Goal: Transaction & Acquisition: Purchase product/service

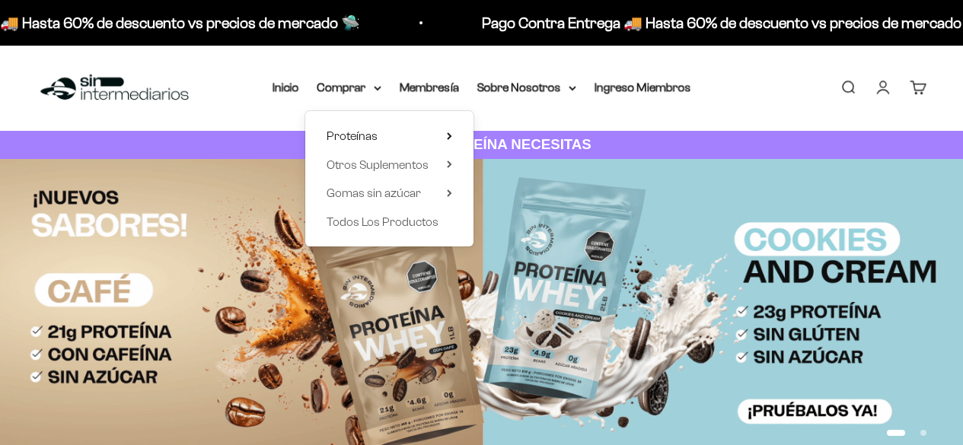
click at [507, 166] on span "Whey" at bounding box center [510, 164] width 31 height 13
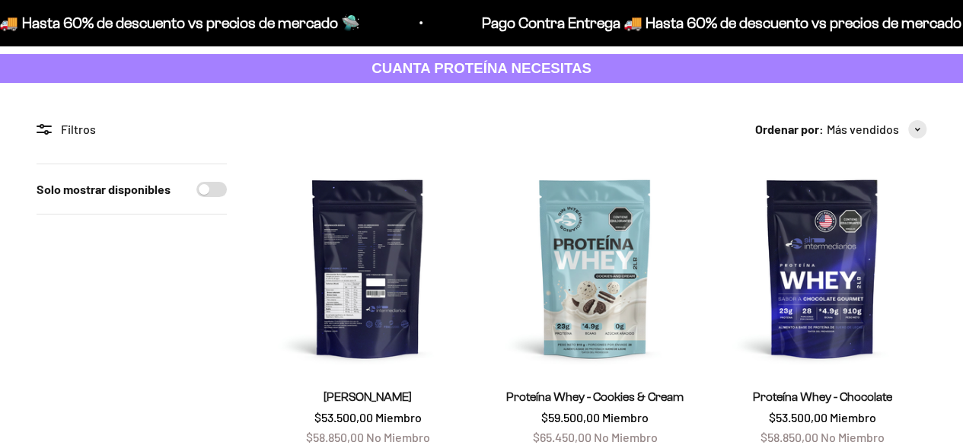
scroll to position [228, 0]
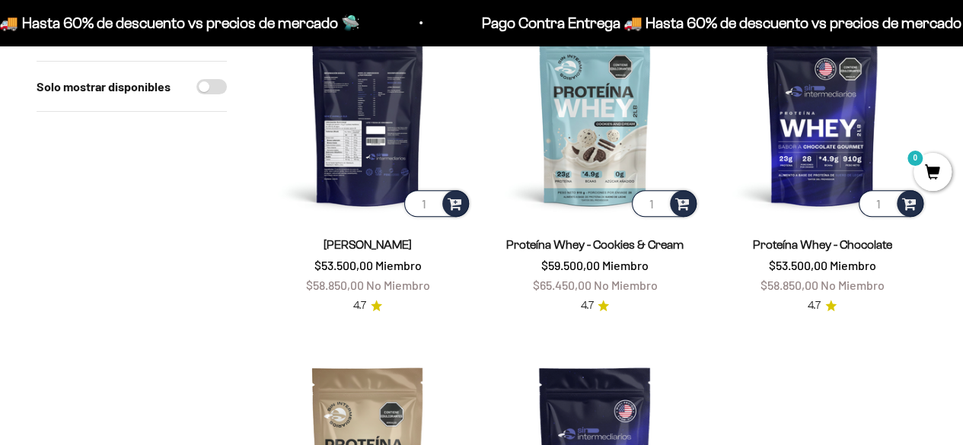
click at [368, 185] on img at bounding box center [367, 115] width 209 height 209
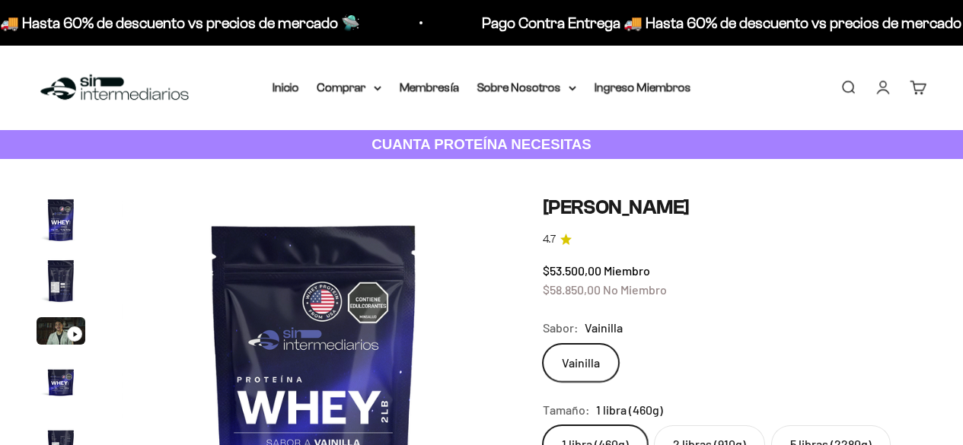
click at [840, 425] on label "5 libras (2280g)" at bounding box center [830, 444] width 119 height 38
click at [543, 425] on input "5 libras (2280g)" at bounding box center [542, 425] width 1 height 1
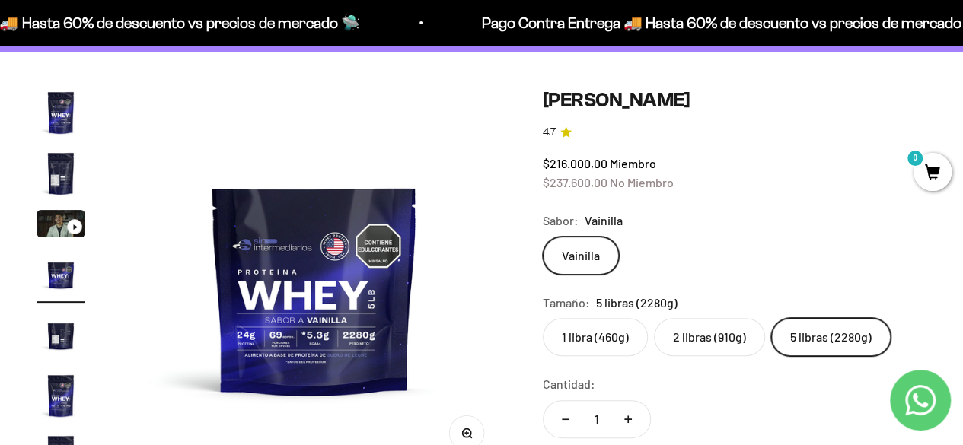
scroll to position [152, 0]
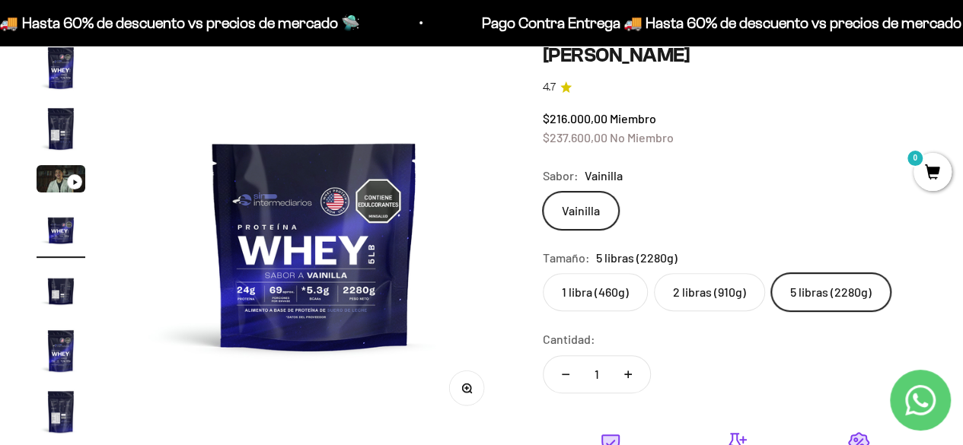
click at [56, 292] on img "Ir al artículo 5" at bounding box center [61, 290] width 49 height 49
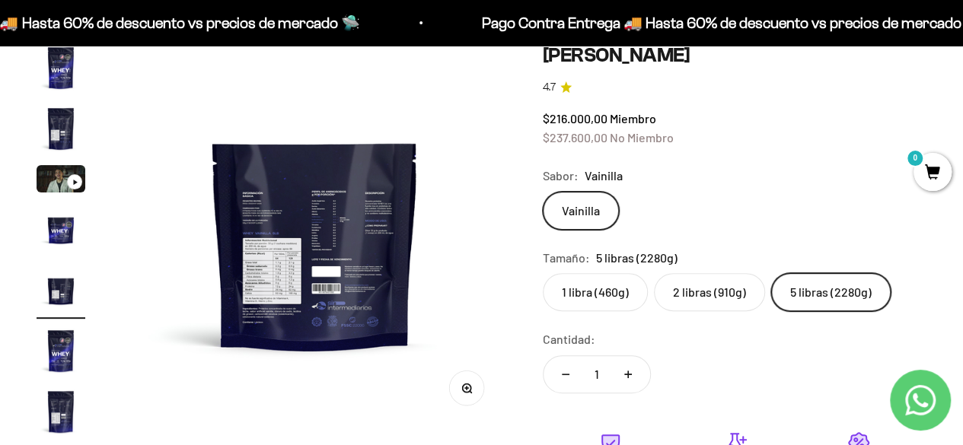
click at [256, 292] on img at bounding box center [315, 235] width 384 height 384
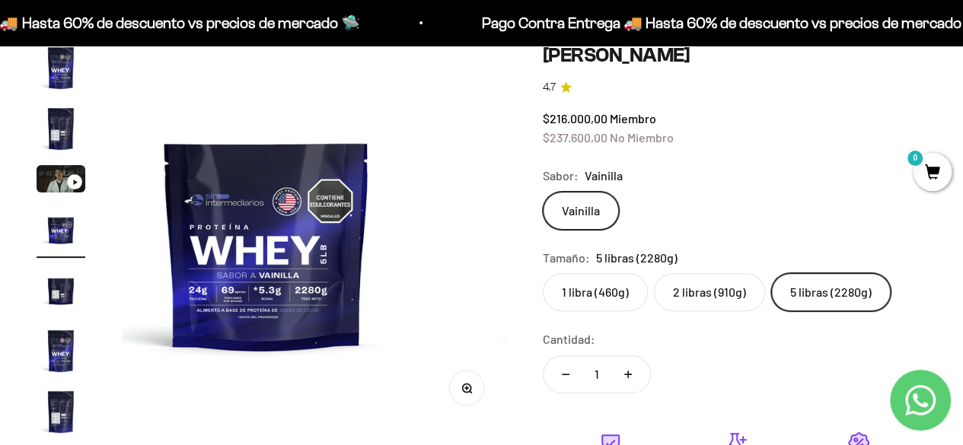
scroll to position [0, 1179]
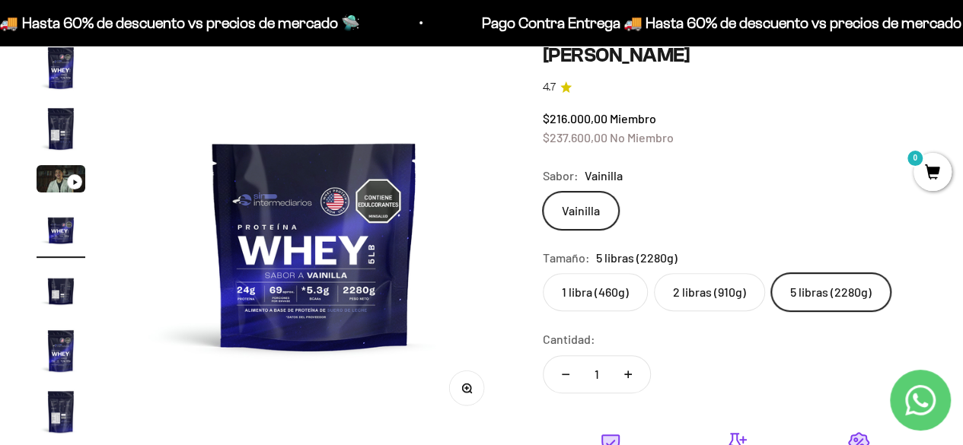
click at [53, 299] on img "Ir al artículo 5" at bounding box center [61, 290] width 49 height 49
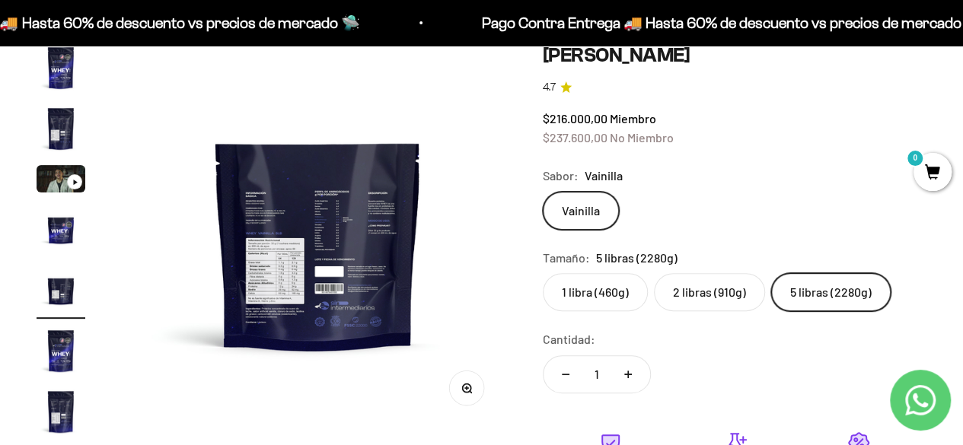
scroll to position [0, 1572]
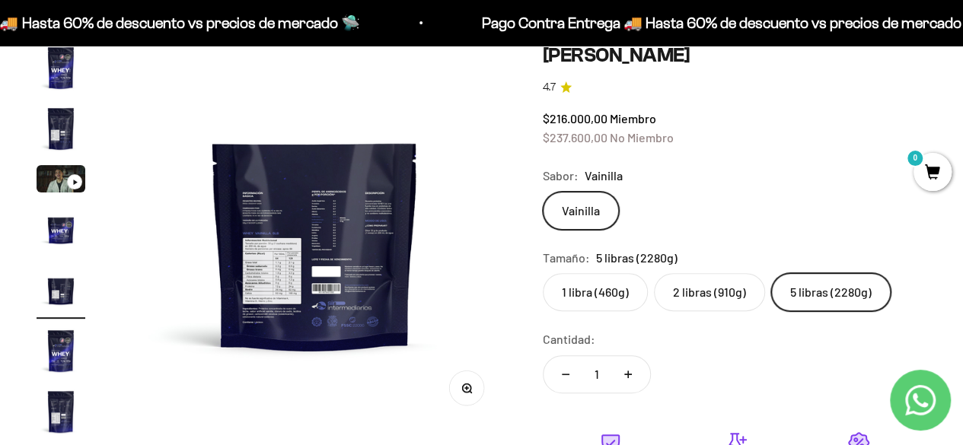
click at [483, 400] on div "Zoom" at bounding box center [466, 388] width 34 height 34
click at [461, 388] on icon "button" at bounding box center [466, 388] width 11 height 11
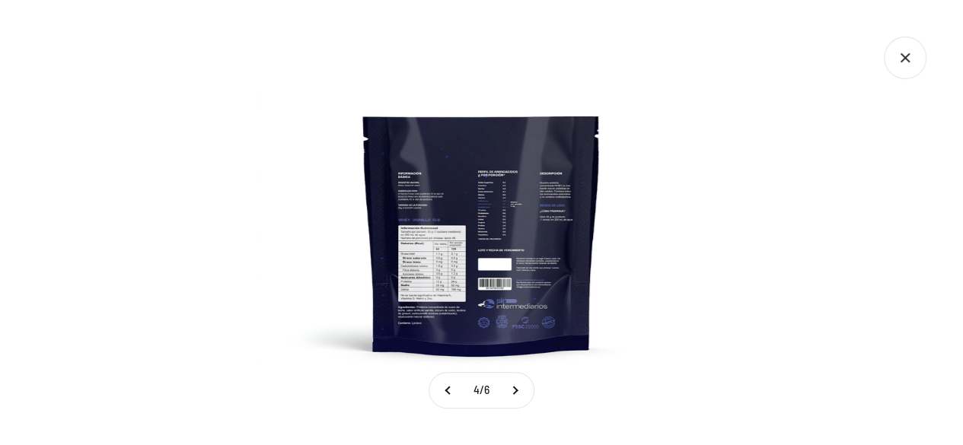
click at [434, 255] on img at bounding box center [481, 222] width 445 height 445
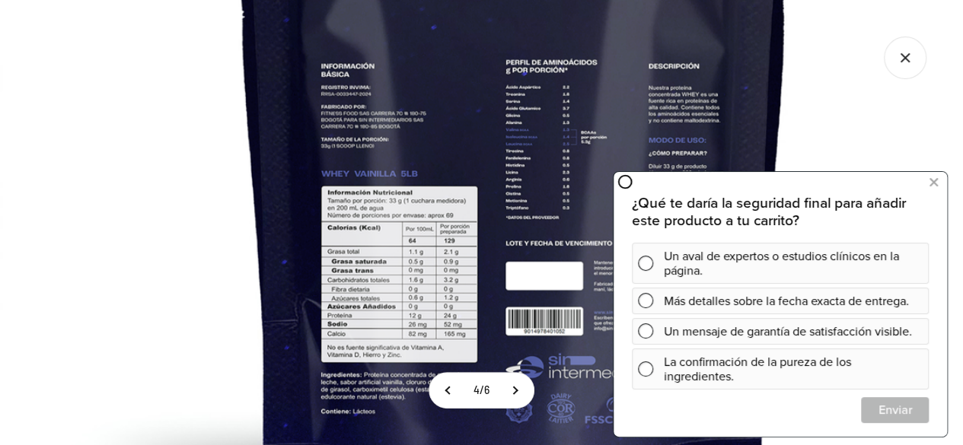
click at [425, 319] on img at bounding box center [514, 180] width 1028 height 1028
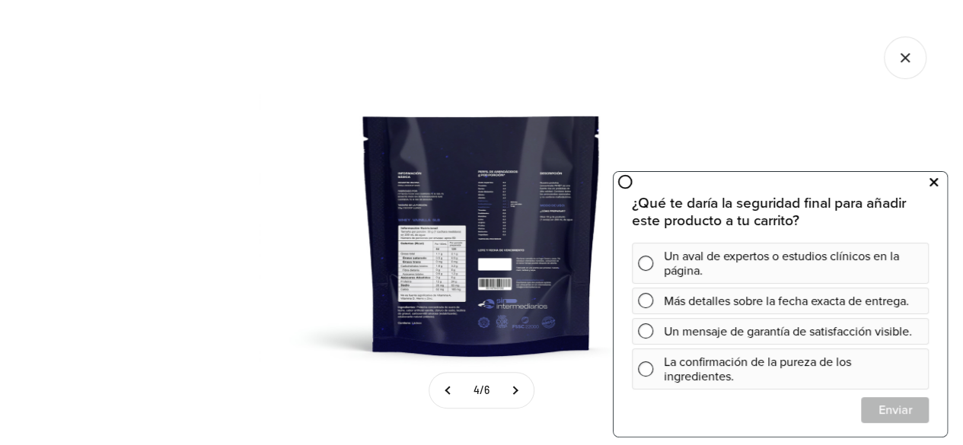
click at [925, 181] on button at bounding box center [932, 182] width 27 height 24
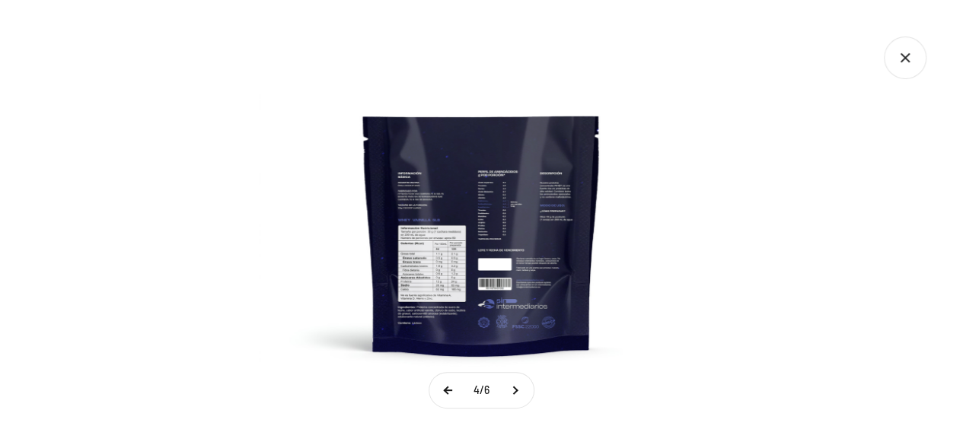
click at [435, 392] on button at bounding box center [448, 390] width 38 height 35
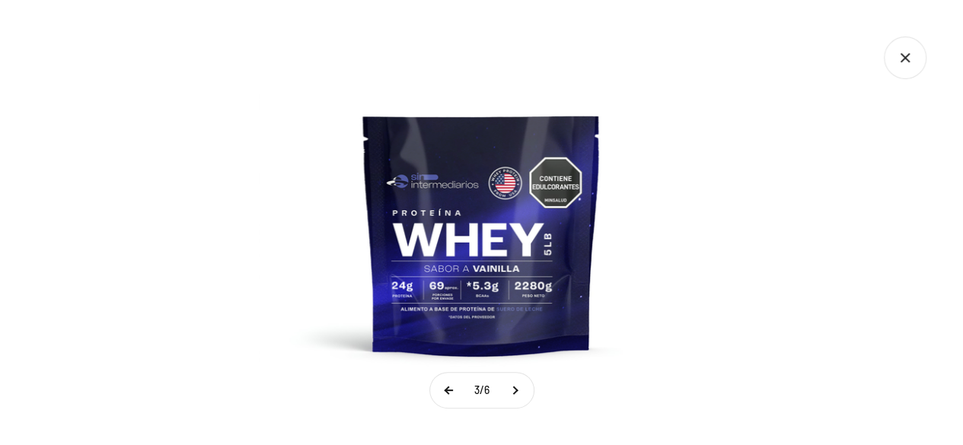
click at [435, 392] on button at bounding box center [449, 390] width 38 height 35
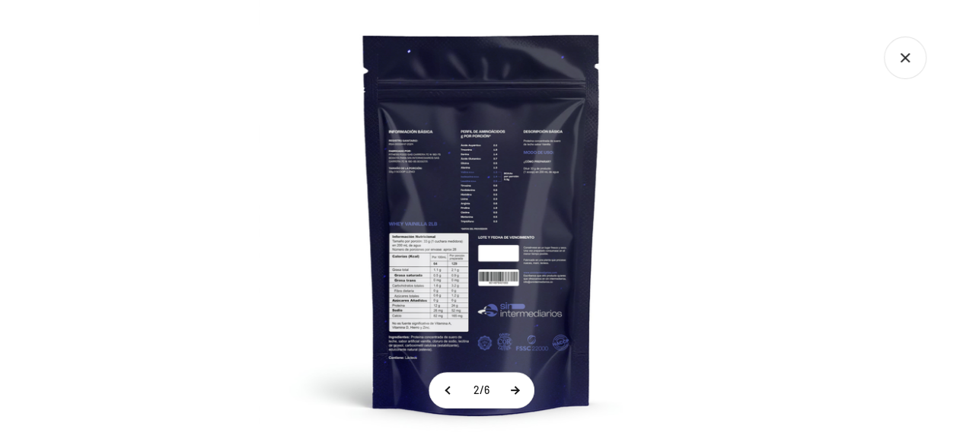
click at [518, 394] on button at bounding box center [514, 390] width 38 height 35
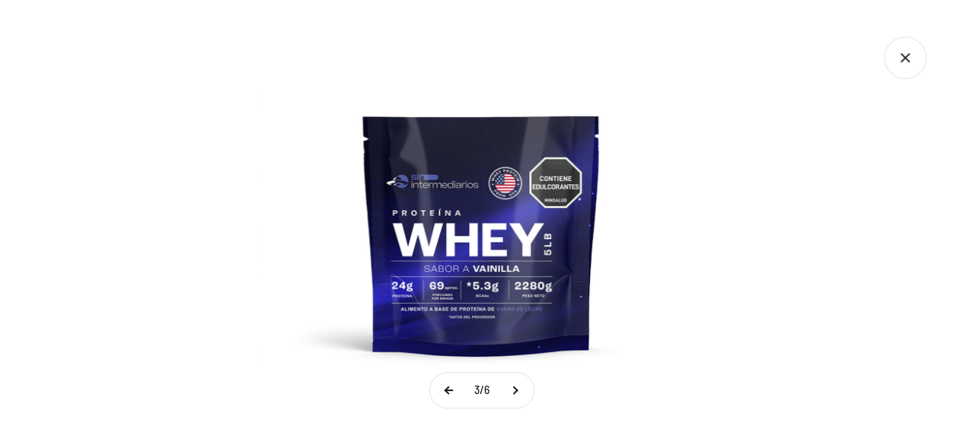
click at [435, 385] on button at bounding box center [449, 390] width 38 height 35
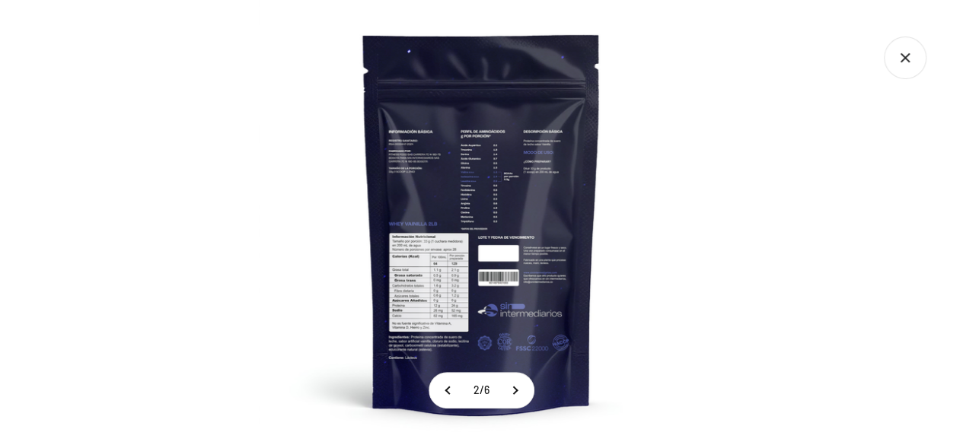
click at [442, 301] on img at bounding box center [481, 222] width 445 height 445
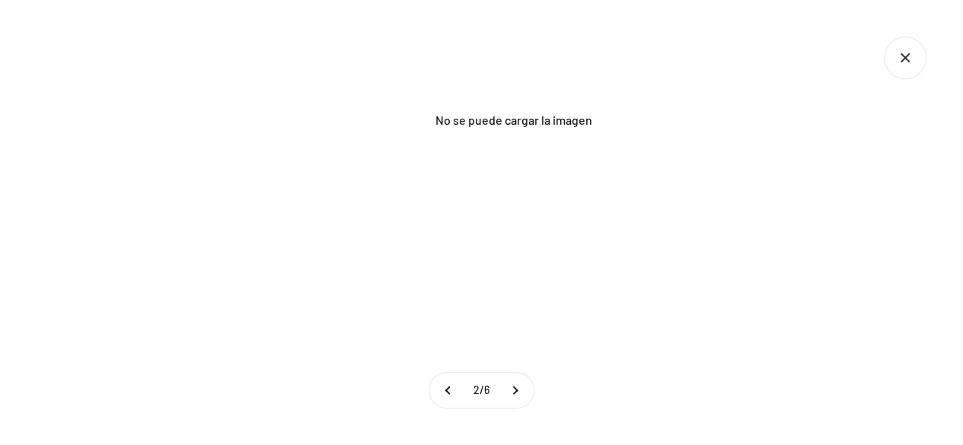
click at [915, 62] on icon "Cerrar galería" at bounding box center [905, 58] width 43 height 43
